Goal: Check status: Check status

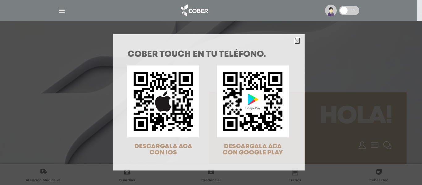
click at [295, 40] on polygon "Close" at bounding box center [297, 41] width 5 height 5
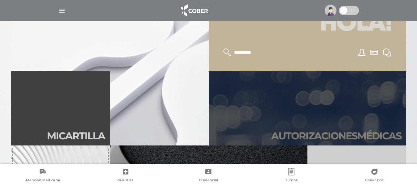
scroll to position [123, 0]
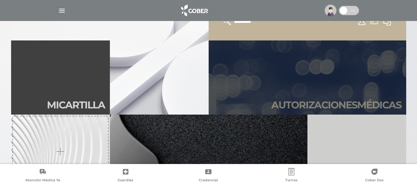
click at [318, 103] on h2 "Autori zaciones médicas" at bounding box center [336, 105] width 130 height 12
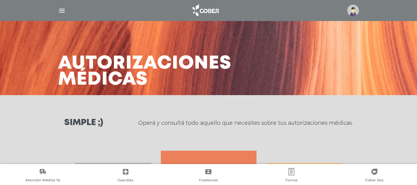
scroll to position [125, 0]
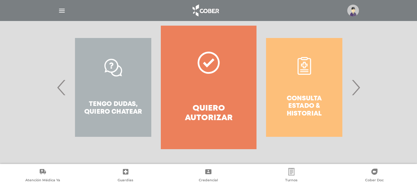
click at [354, 88] on span "›" at bounding box center [356, 87] width 12 height 33
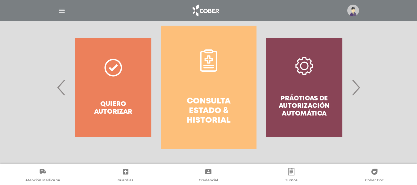
click at [199, 97] on h4 "Consulta estado & historial" at bounding box center [208, 111] width 73 height 29
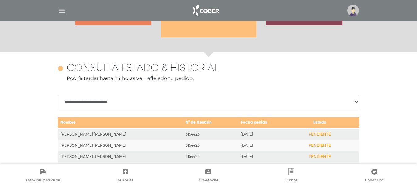
scroll to position [274, 0]
